Goal: Communication & Community: Participate in discussion

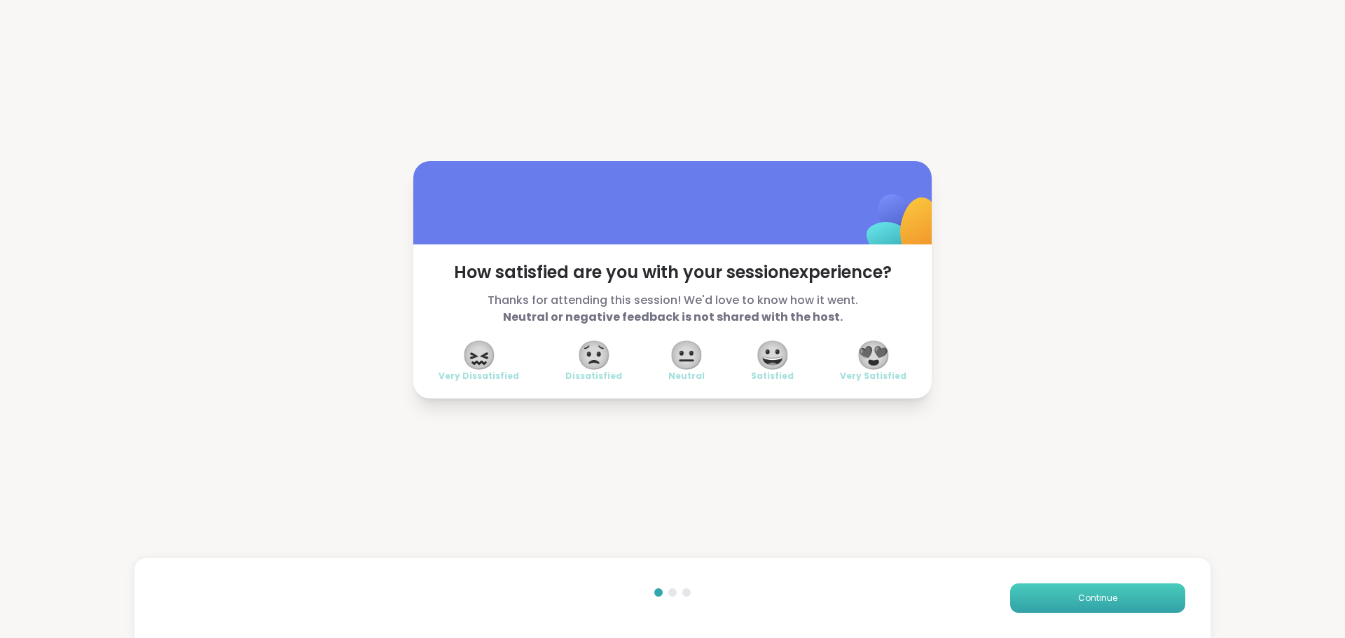
click at [1035, 600] on button "Continue" at bounding box center [1097, 598] width 175 height 29
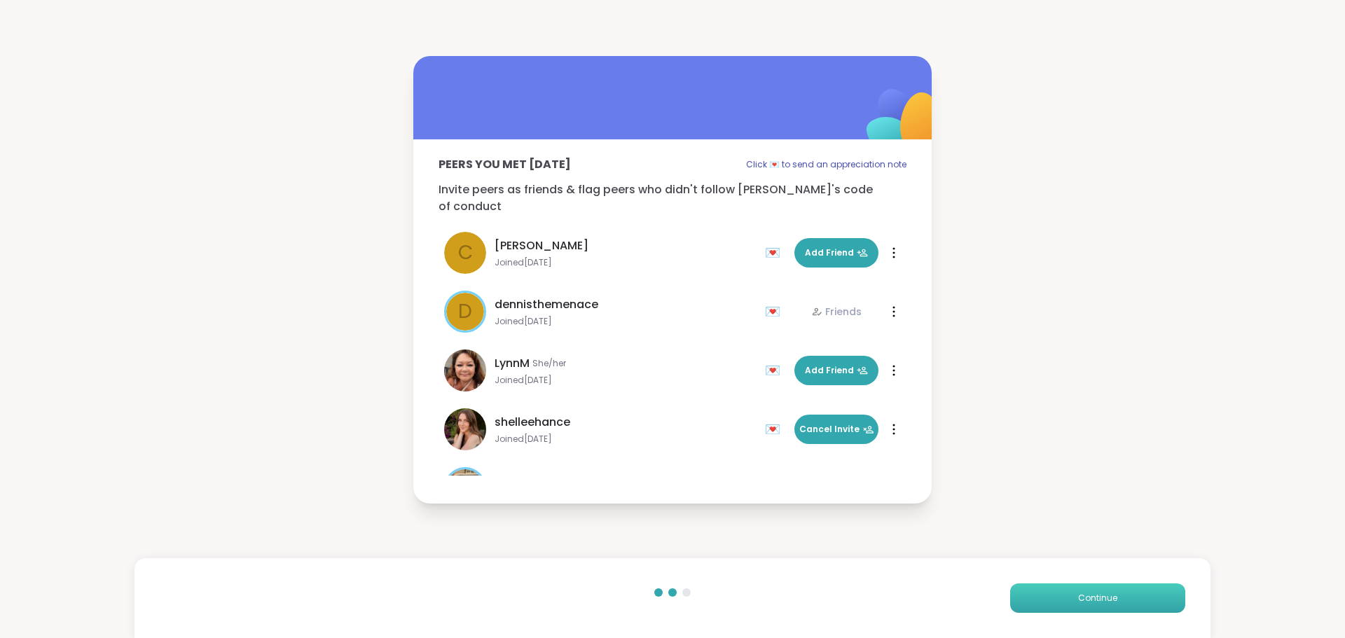
click at [1034, 600] on button "Continue" at bounding box center [1097, 598] width 175 height 29
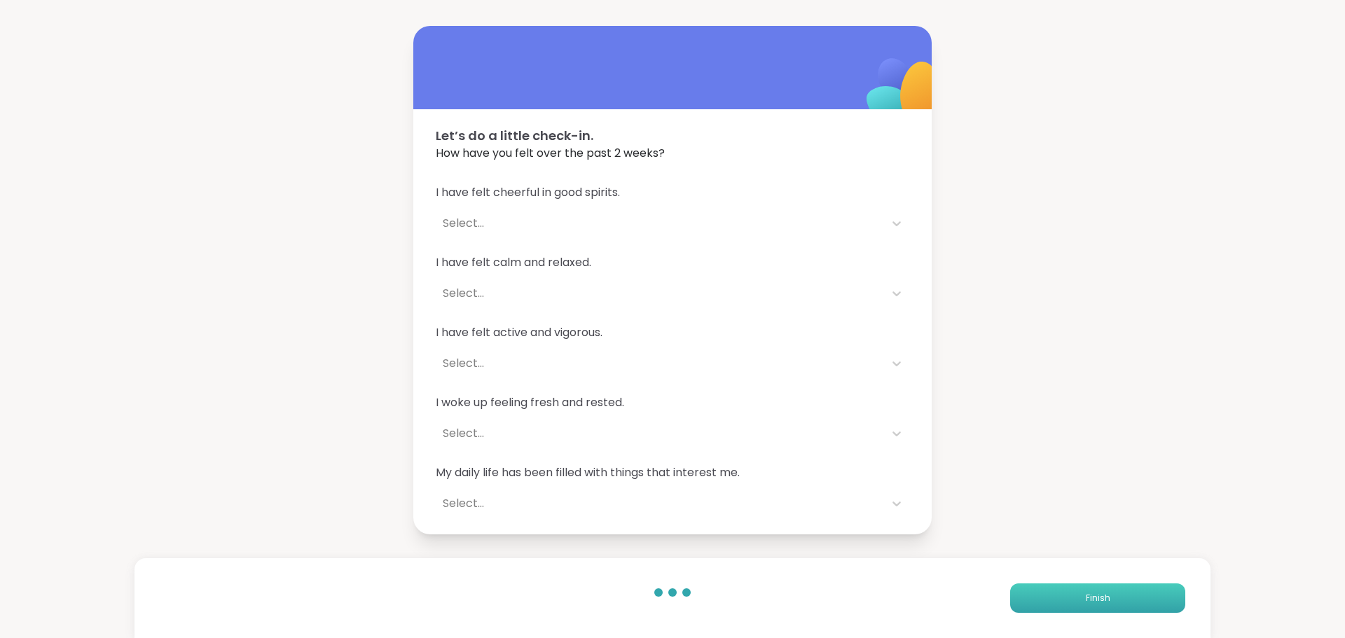
click at [1032, 599] on button "Finish" at bounding box center [1097, 598] width 175 height 29
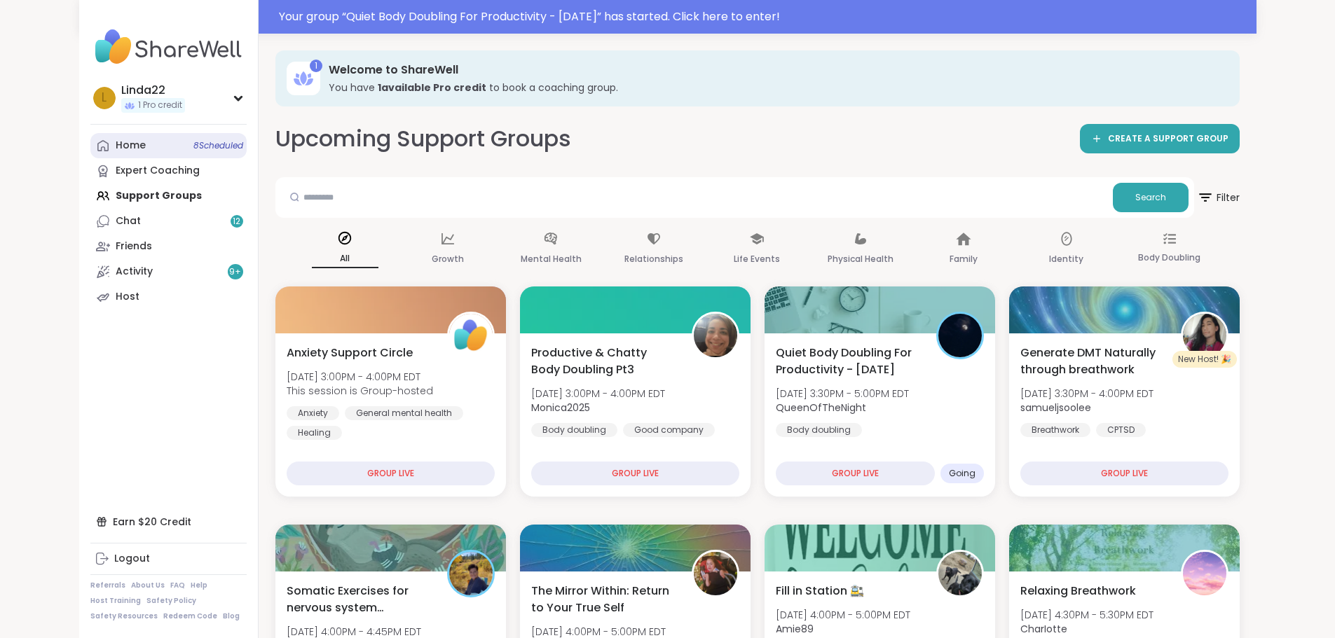
click at [193, 141] on span "8 Scheduled" at bounding box center [218, 145] width 50 height 11
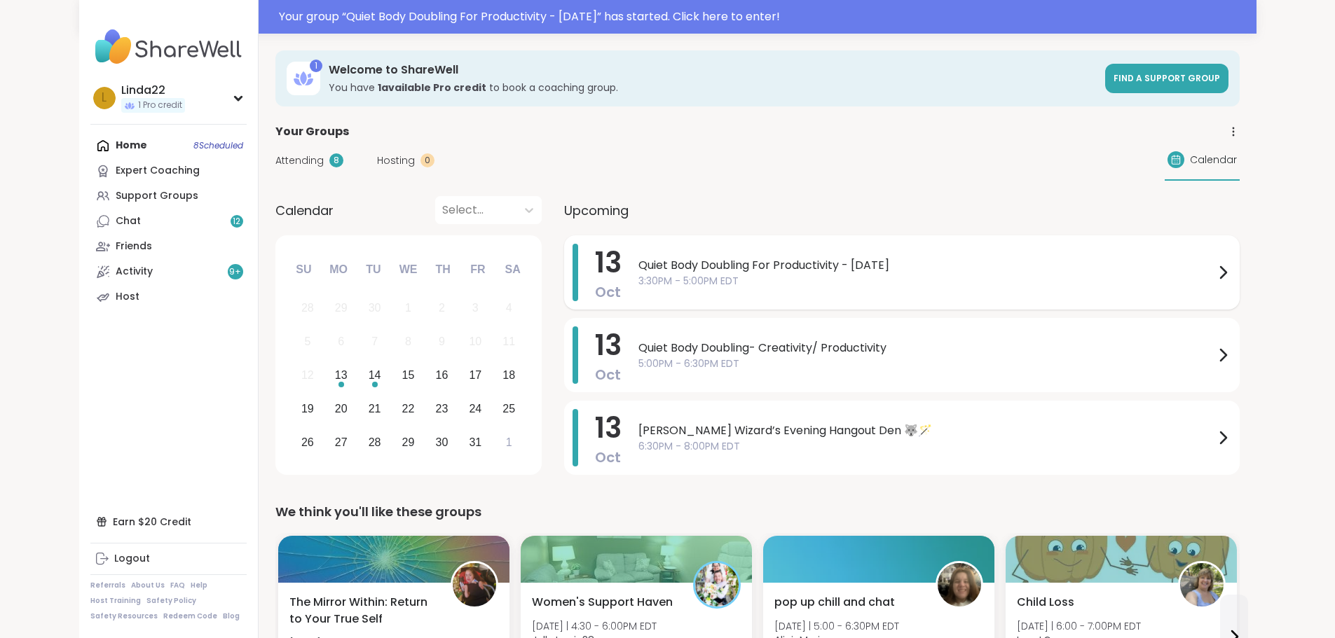
click at [609, 302] on div "13 Oct Quiet Body Doubling For Productivity - Monday 3:30PM - 5:00PM EDT" at bounding box center [901, 272] width 675 height 74
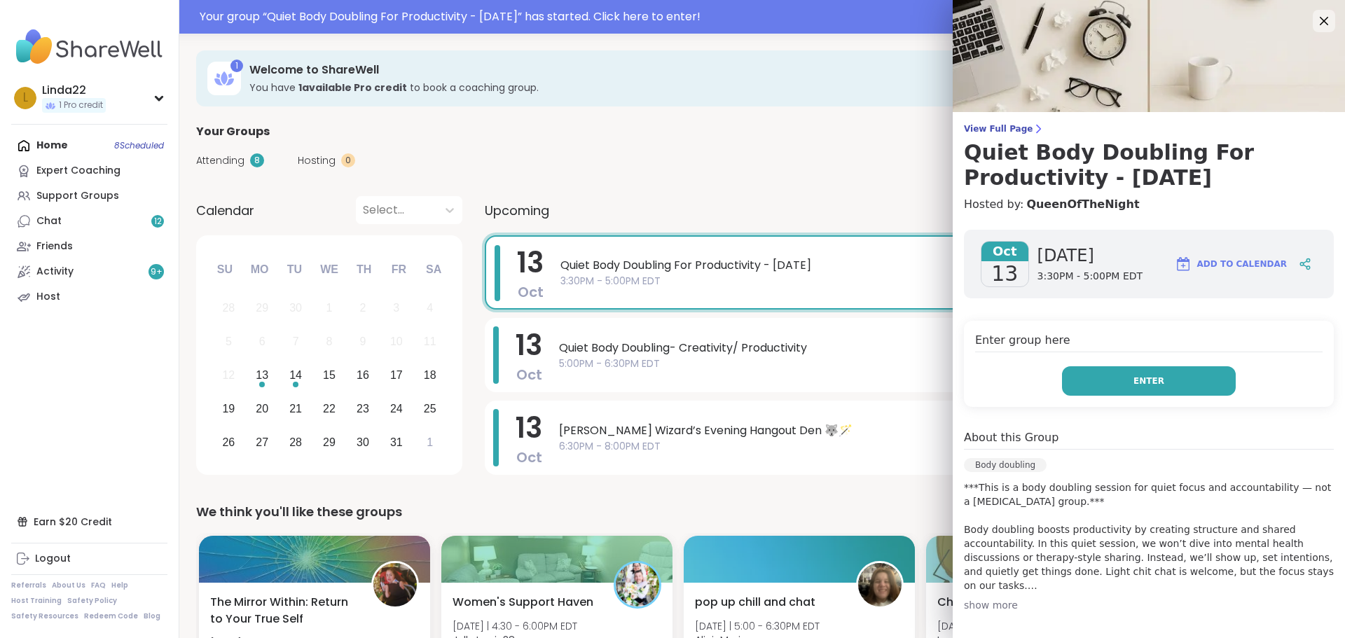
click at [1062, 382] on button "Enter" at bounding box center [1149, 380] width 174 height 29
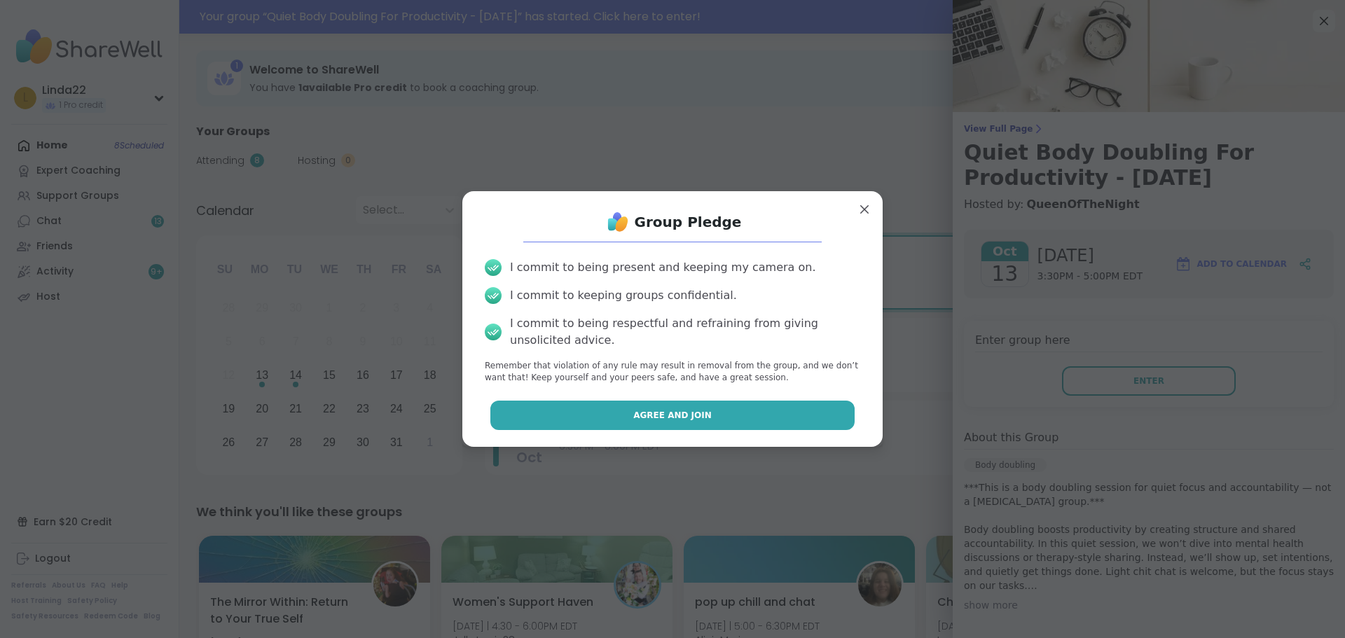
click at [815, 425] on button "Agree and Join" at bounding box center [672, 415] width 365 height 29
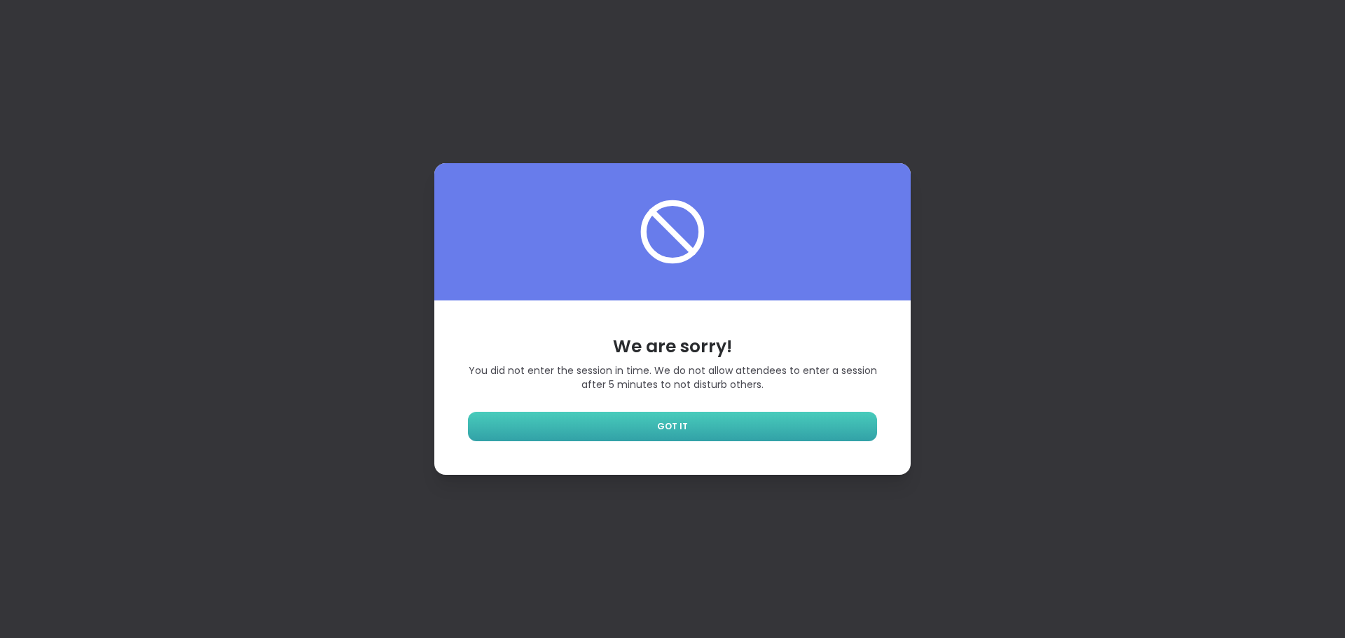
click at [728, 422] on link "GOT IT" at bounding box center [672, 426] width 409 height 29
